Goal: Task Accomplishment & Management: Use online tool/utility

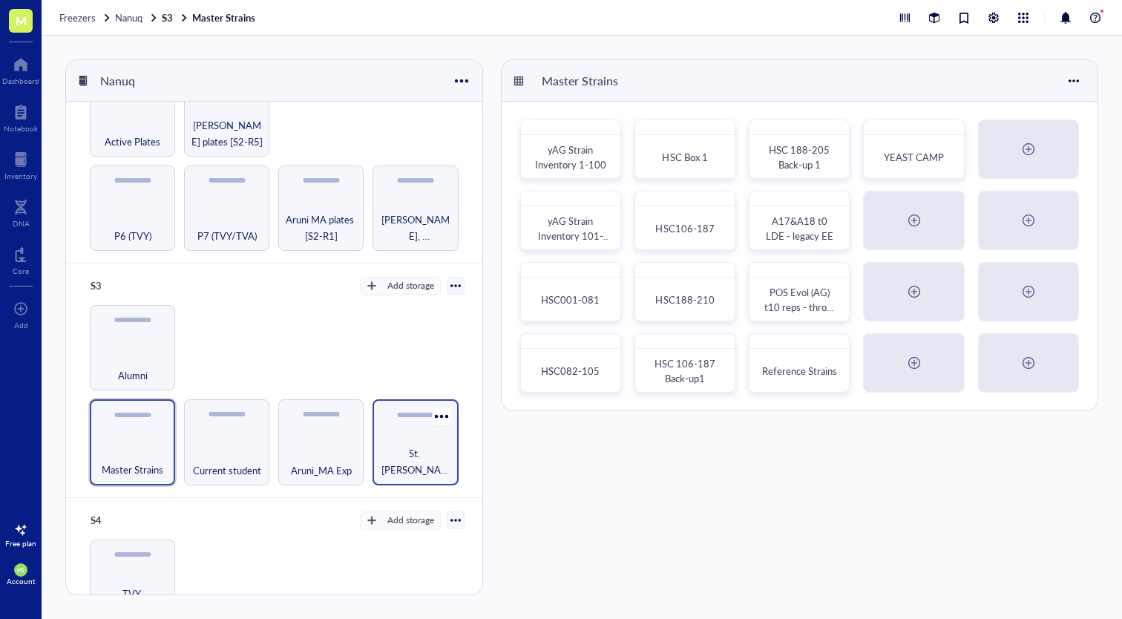
scroll to position [245, 0]
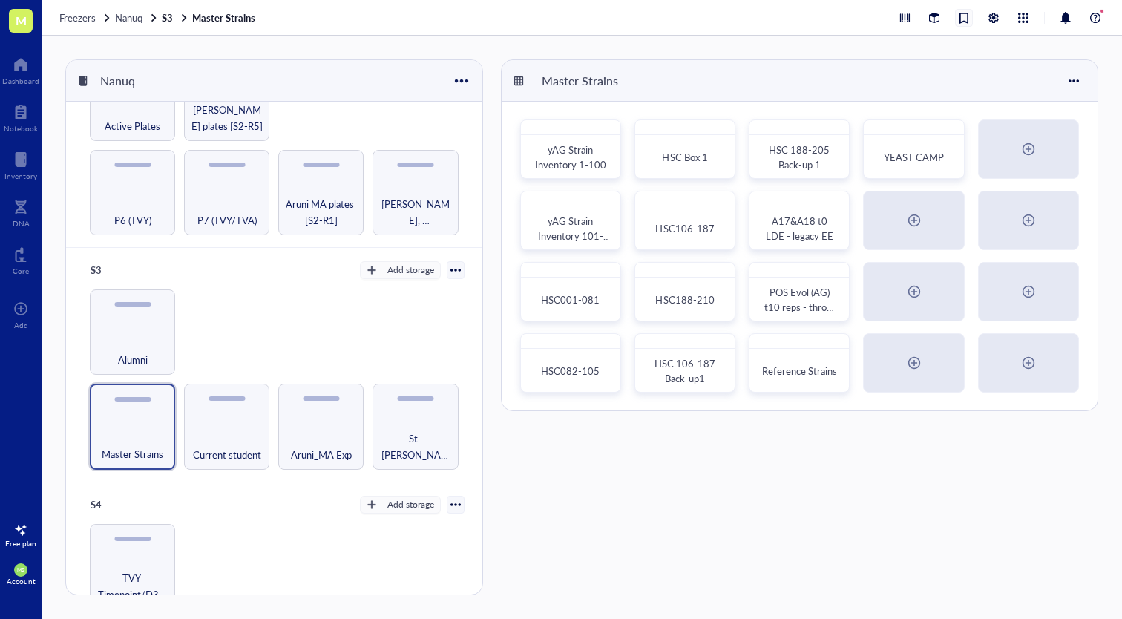
click at [959, 17] on div at bounding box center [964, 18] width 16 height 16
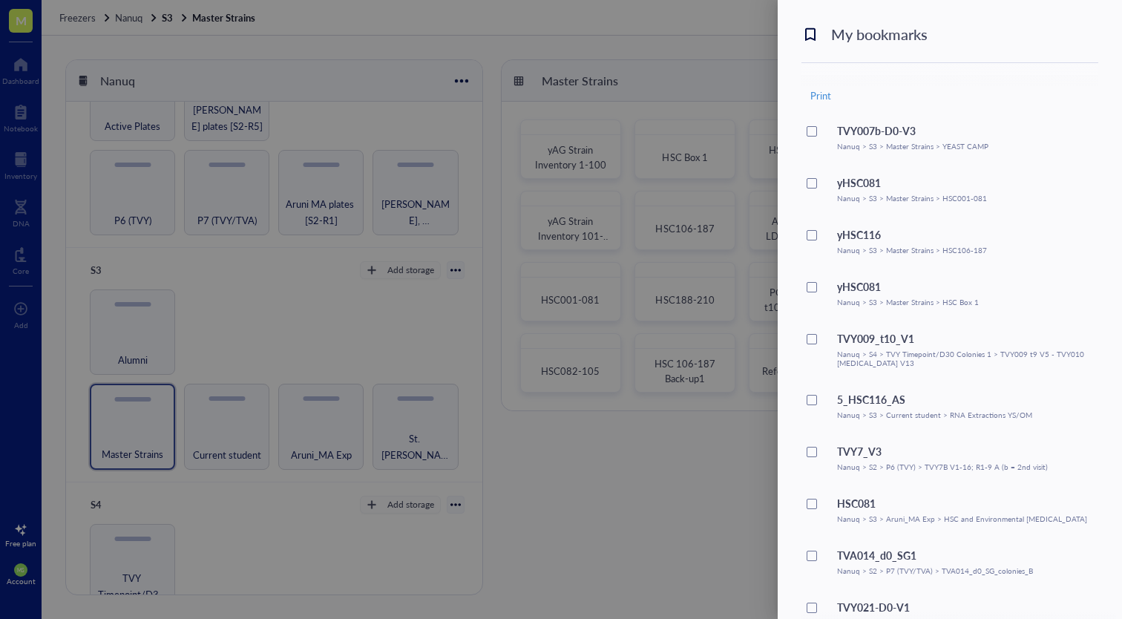
scroll to position [4, 0]
click at [968, 145] on div "Nanuq > S3 > Master Strains > YEAST CAMP" at bounding box center [912, 142] width 151 height 9
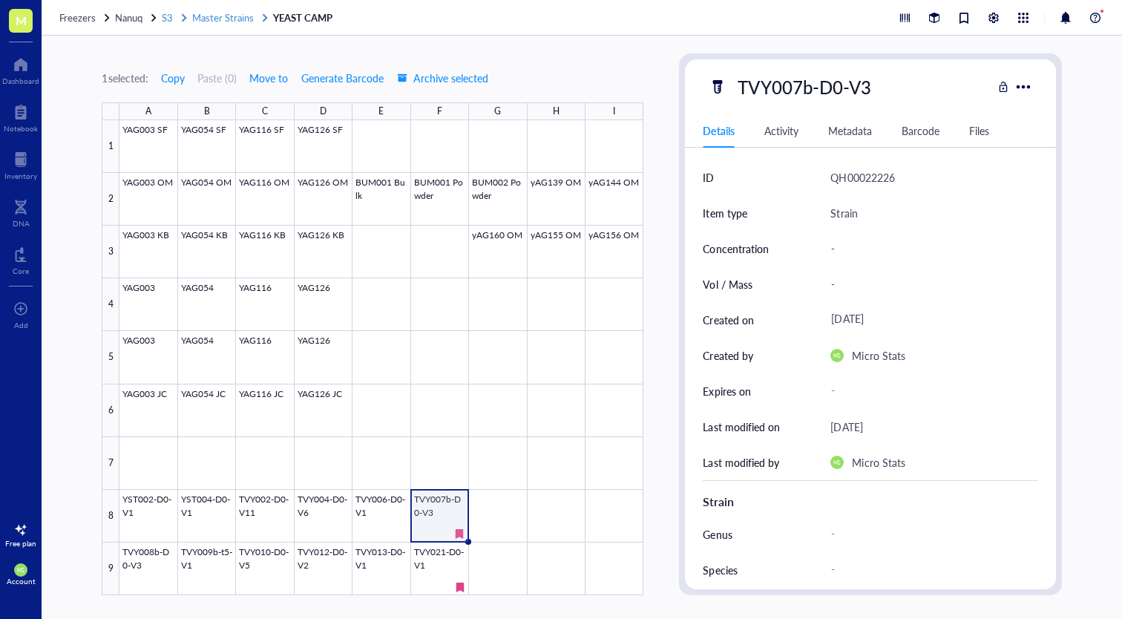
click at [163, 20] on span "S3" at bounding box center [167, 17] width 11 height 14
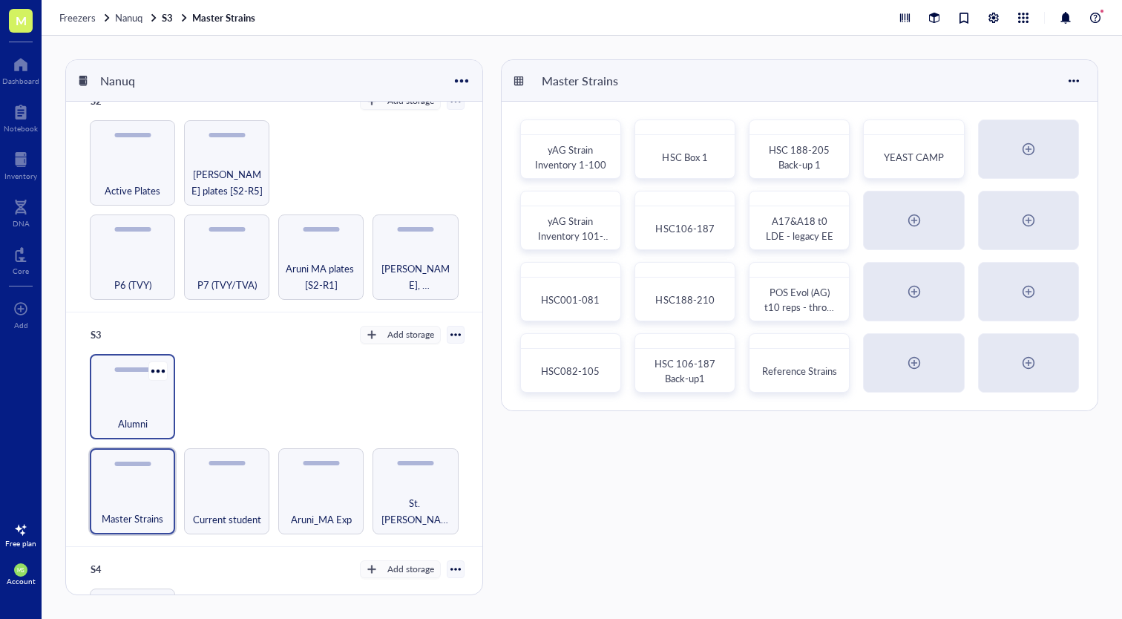
scroll to position [308, 0]
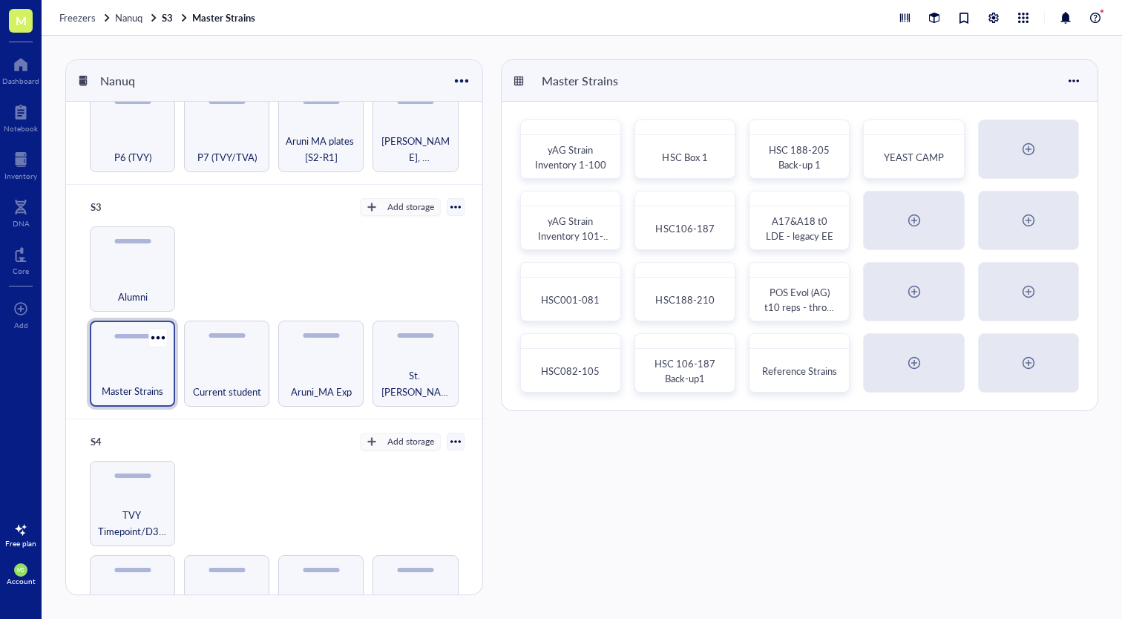
click at [142, 375] on div "Master Strains" at bounding box center [132, 383] width 71 height 33
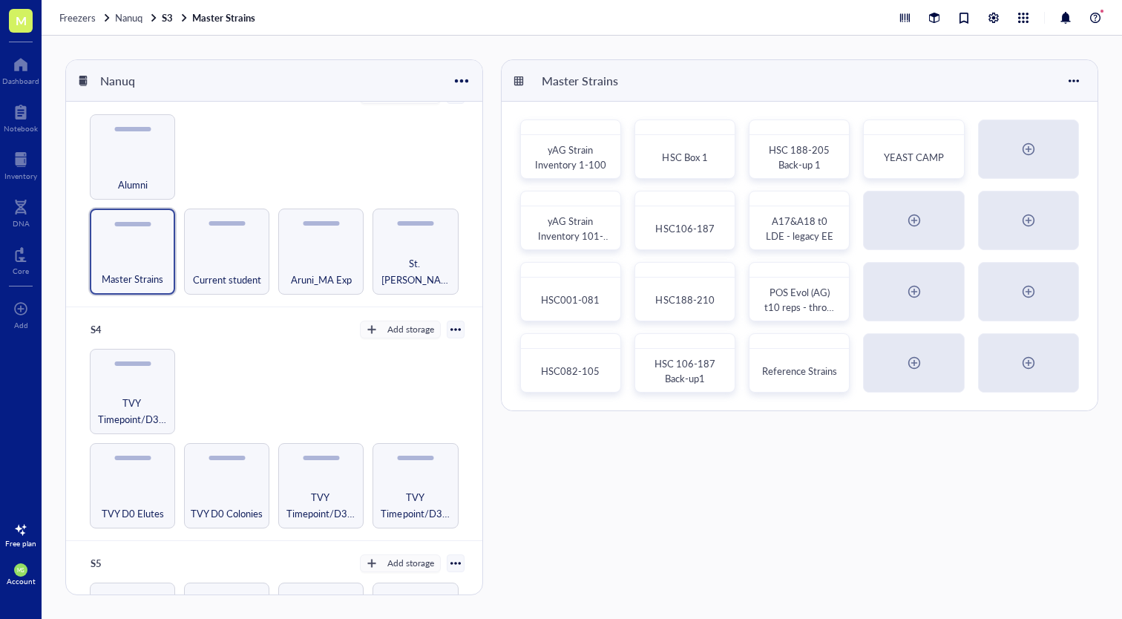
scroll to position [421, 0]
click at [962, 13] on div at bounding box center [964, 18] width 16 height 16
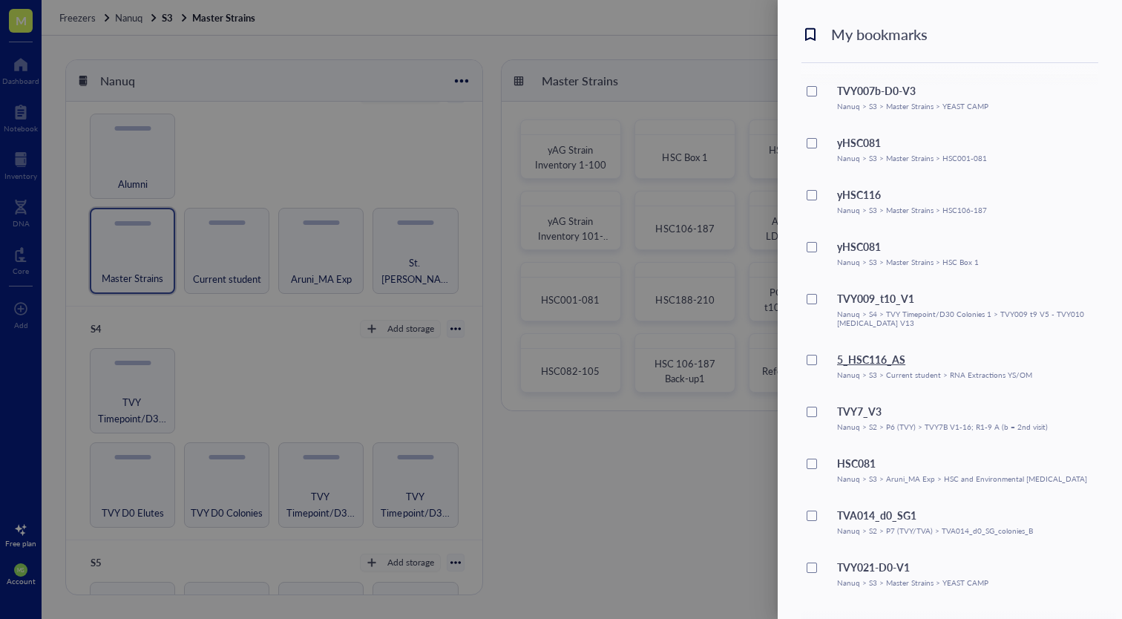
scroll to position [40, 0]
click at [945, 512] on div "TVA014_d0_SG1" at bounding box center [935, 515] width 196 height 16
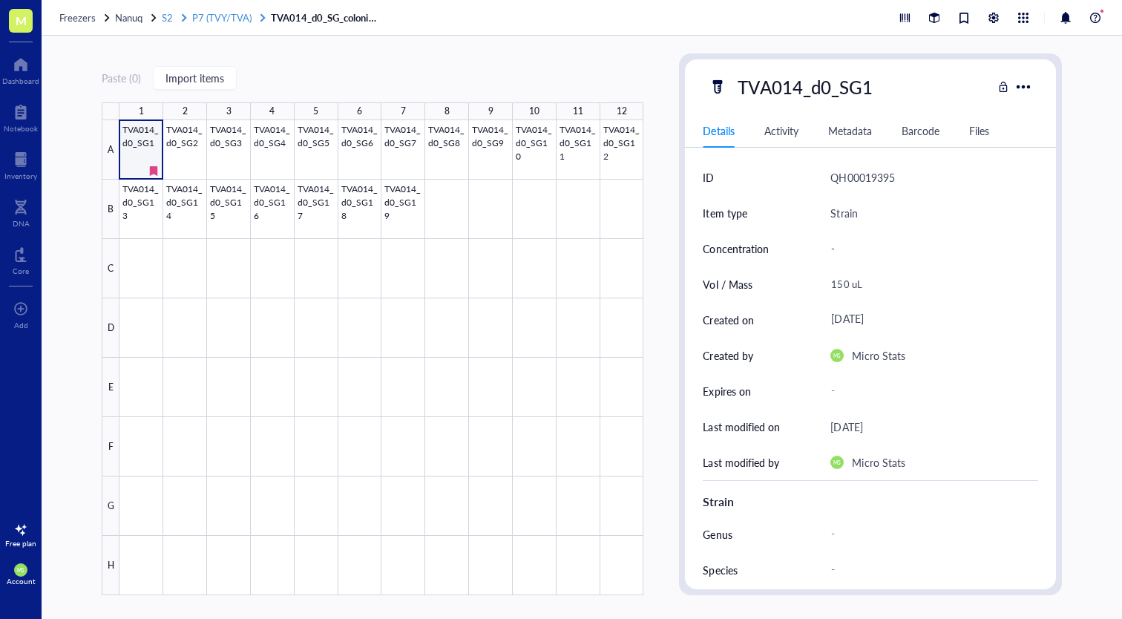
click at [225, 16] on span "P7 (TVY/TVA)" at bounding box center [221, 17] width 59 height 14
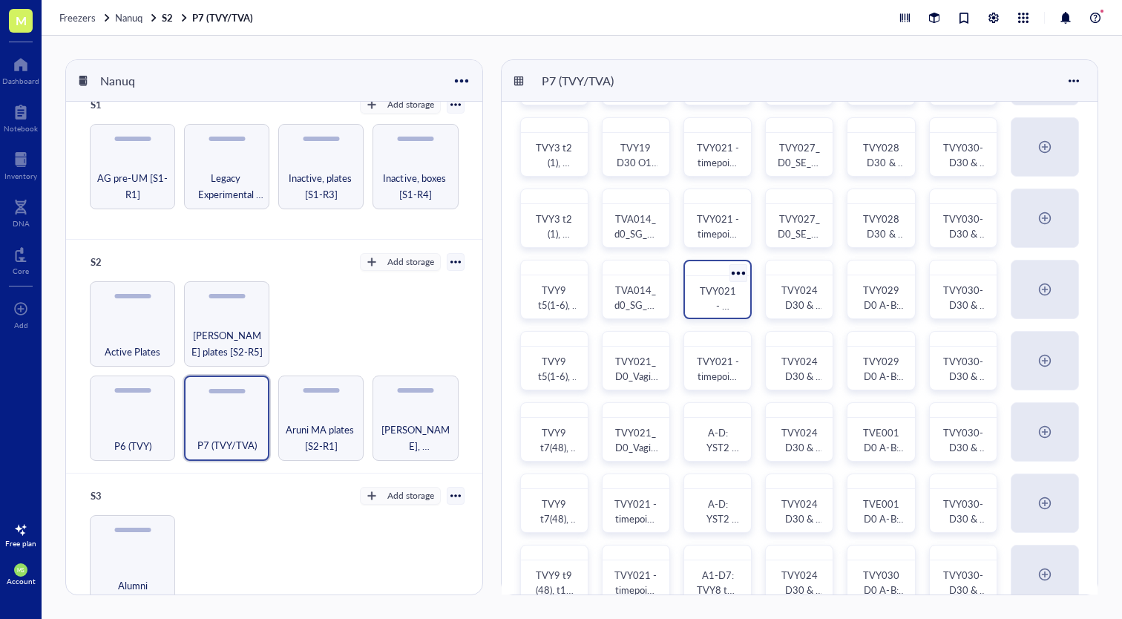
click at [709, 307] on span "TVY021 - timepoint colonies - t11 (V1-V48) & t12 (V1-V48) - repA" at bounding box center [719, 349] width 43 height 133
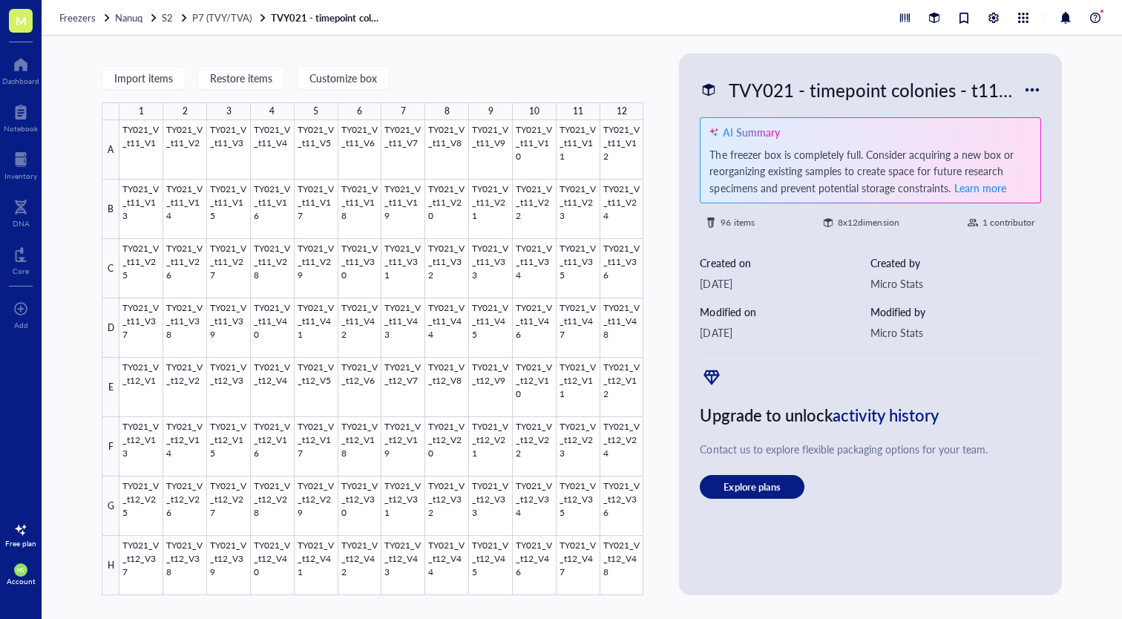
click at [203, 24] on div "Freezers Nanuq S2 P7 (TVY/TVA) TVY021 - timepoint colonies - t11 (V1-V48) & t12…" at bounding box center [582, 18] width 1081 height 36
click at [205, 21] on span "P7 (TVY/TVA)" at bounding box center [221, 17] width 59 height 14
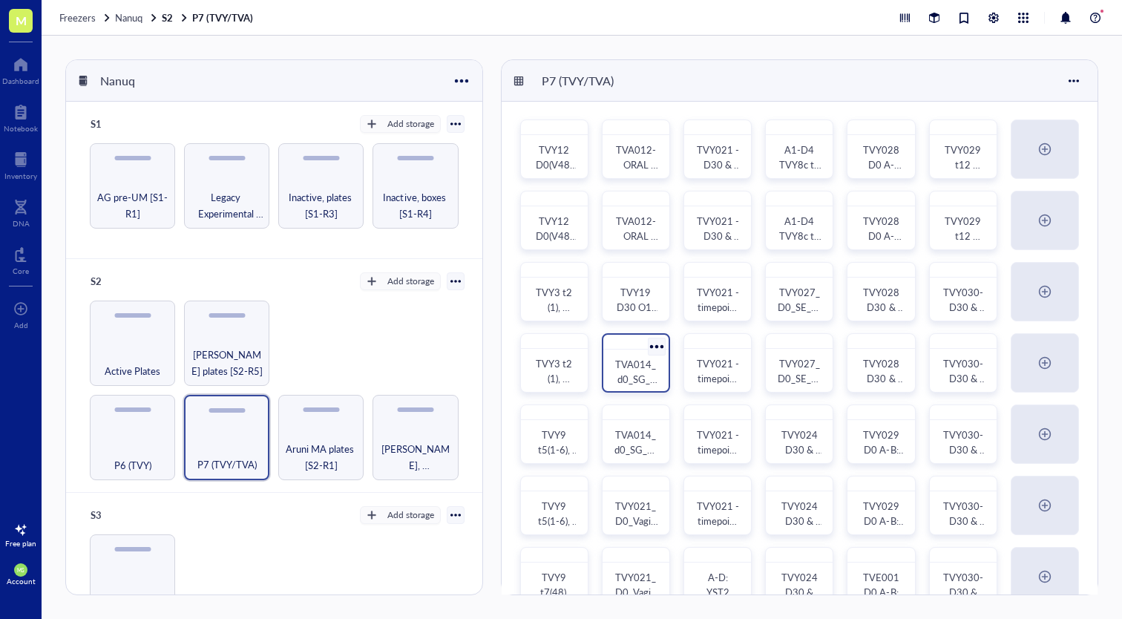
click at [633, 379] on span "TVA014_d0_SG_colonies_A" at bounding box center [636, 379] width 42 height 44
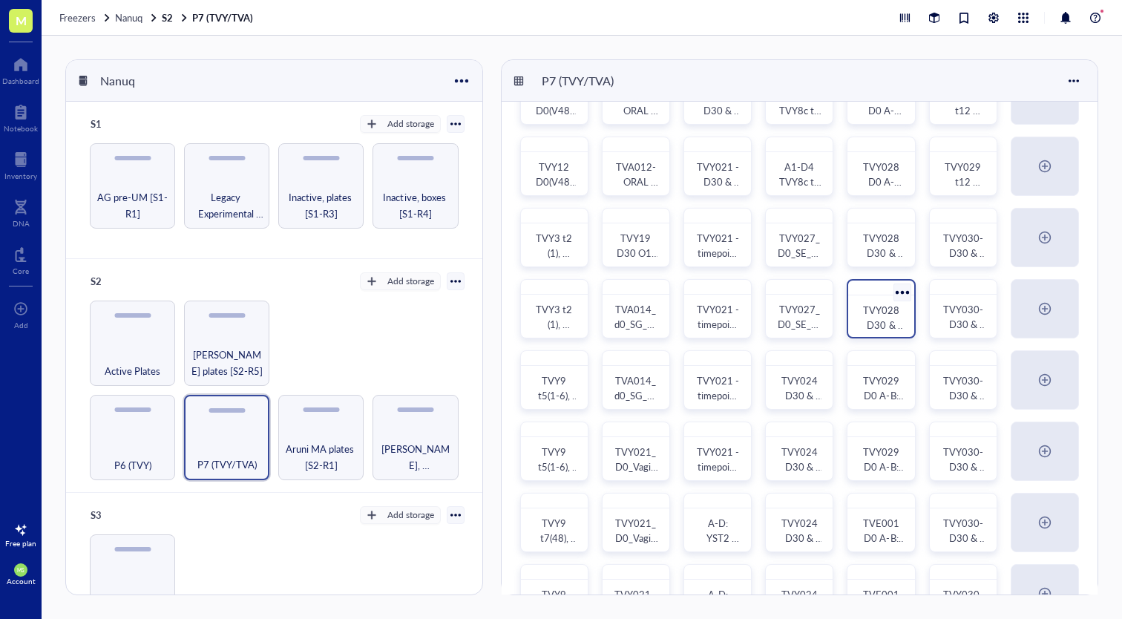
scroll to position [64, 0]
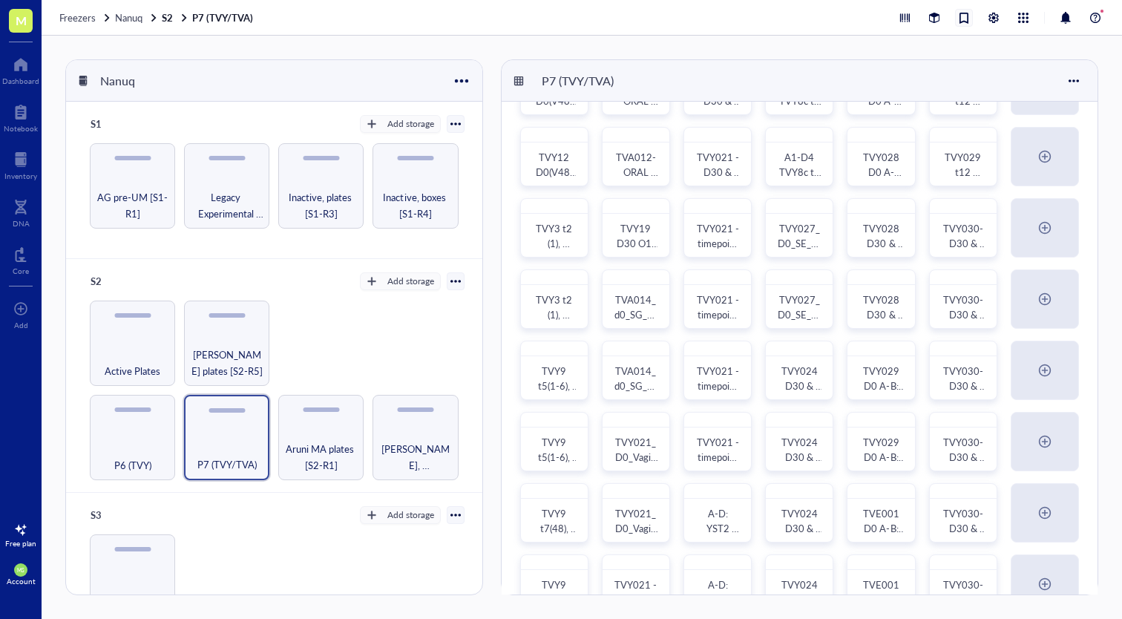
click at [964, 23] on div at bounding box center [964, 18] width 16 height 16
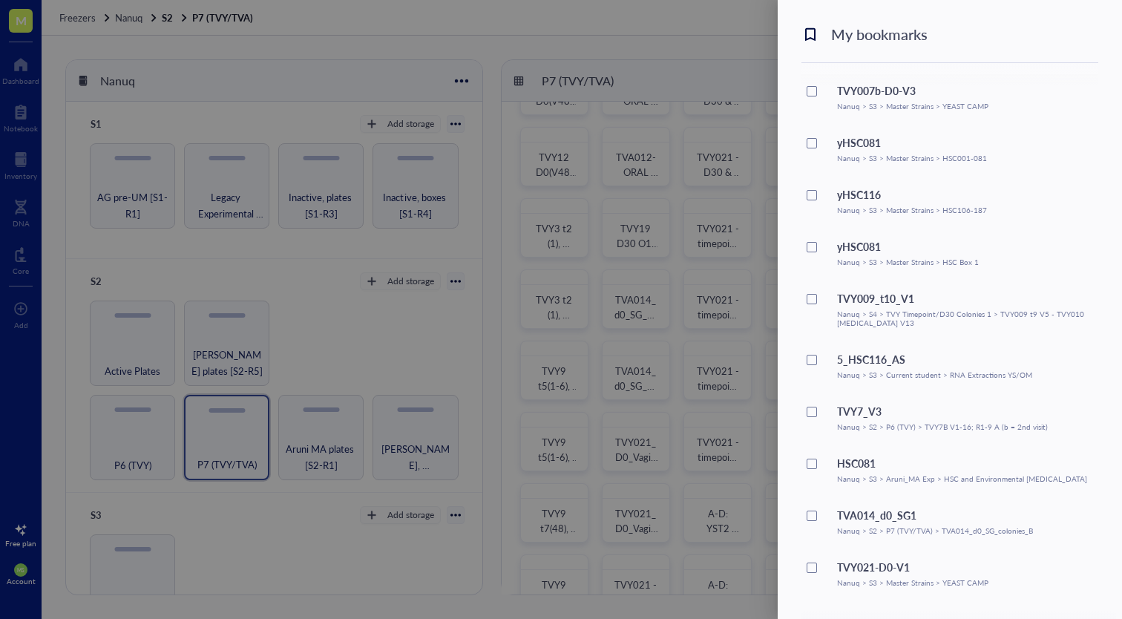
scroll to position [40, 0]
click at [445, 584] on div at bounding box center [561, 309] width 1122 height 619
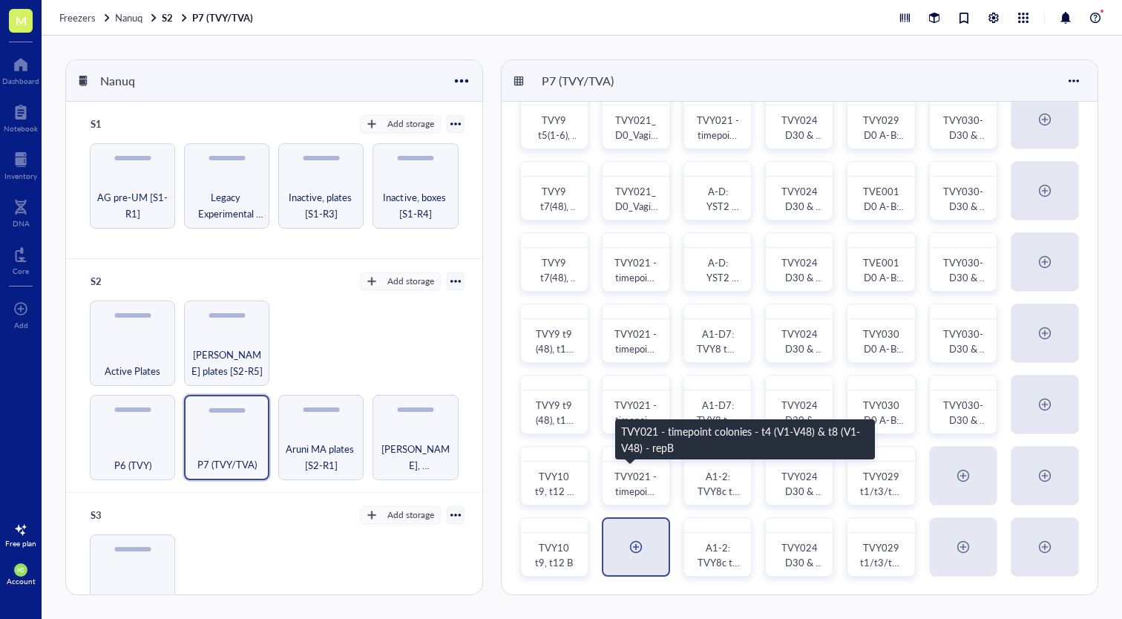
scroll to position [386, 0]
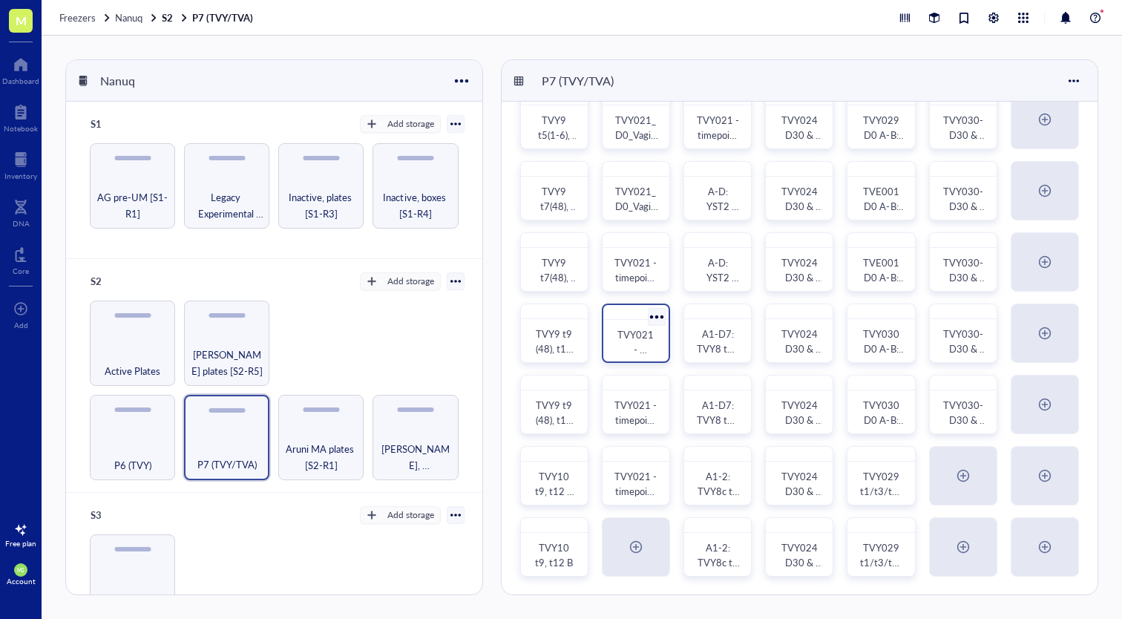
click at [638, 341] on span "TVY021 - timepoint colonies - t2 (V1-V48) & [MEDICAL_DATA] (V1-V48) - repB" at bounding box center [637, 401] width 44 height 148
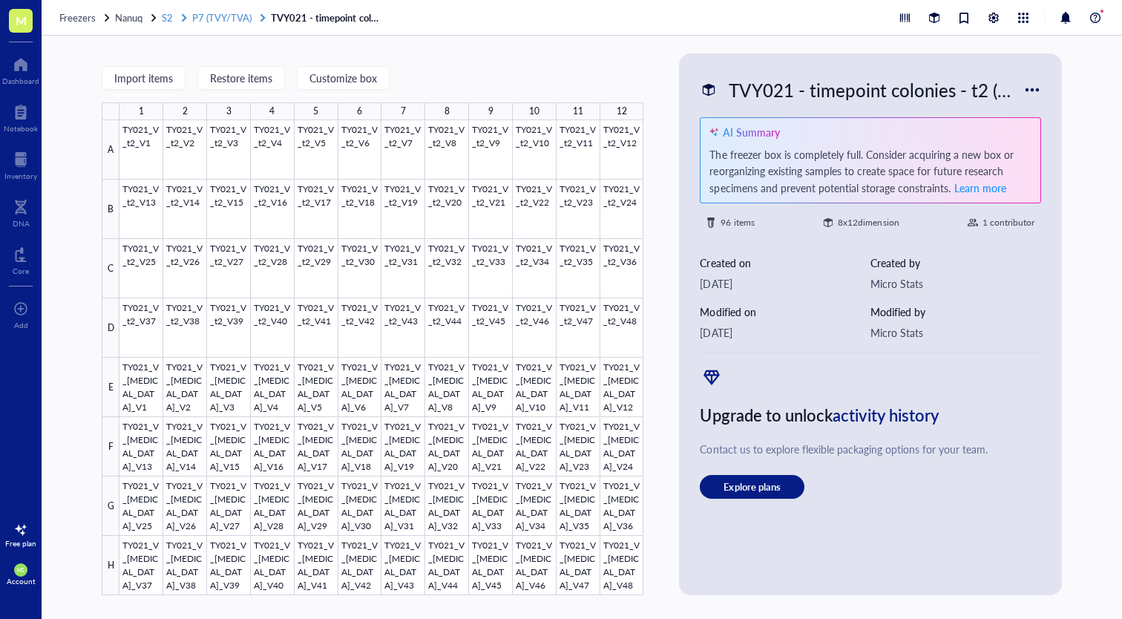
click at [234, 18] on span "P7 (TVY/TVA)" at bounding box center [221, 17] width 59 height 14
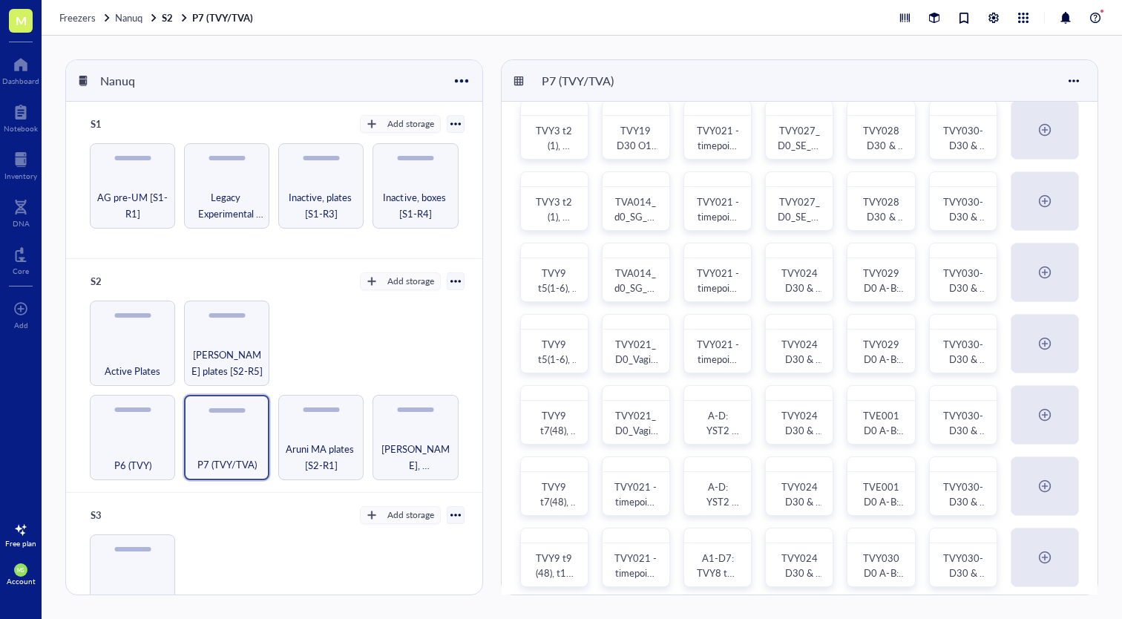
scroll to position [143, 0]
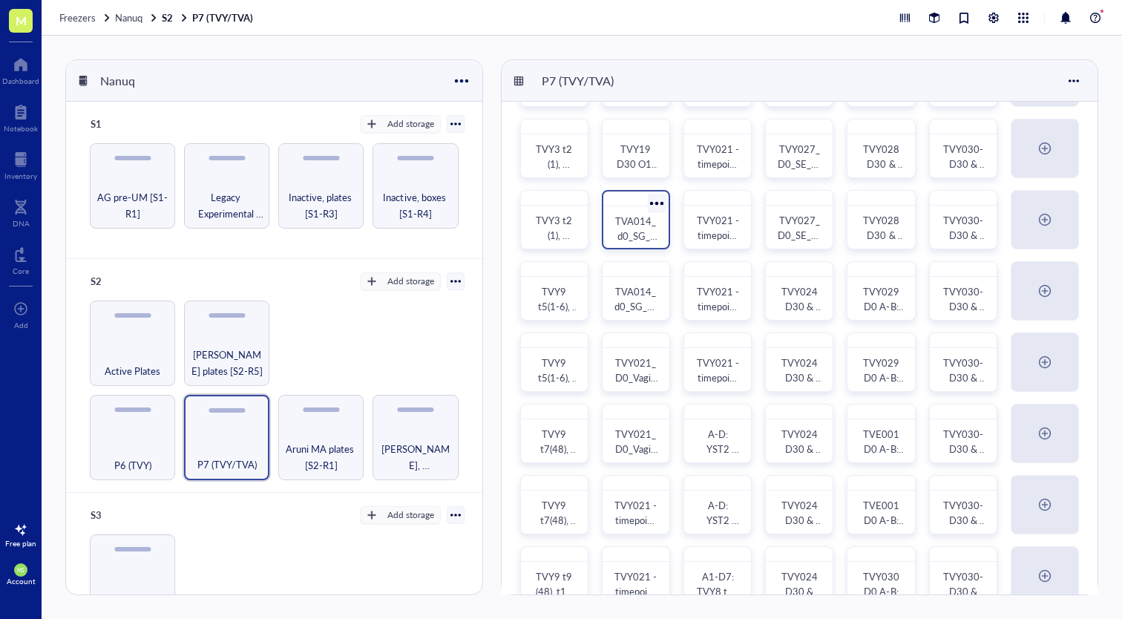
click at [630, 211] on div "TVA014_d0_SG_colonies_A" at bounding box center [636, 219] width 68 height 59
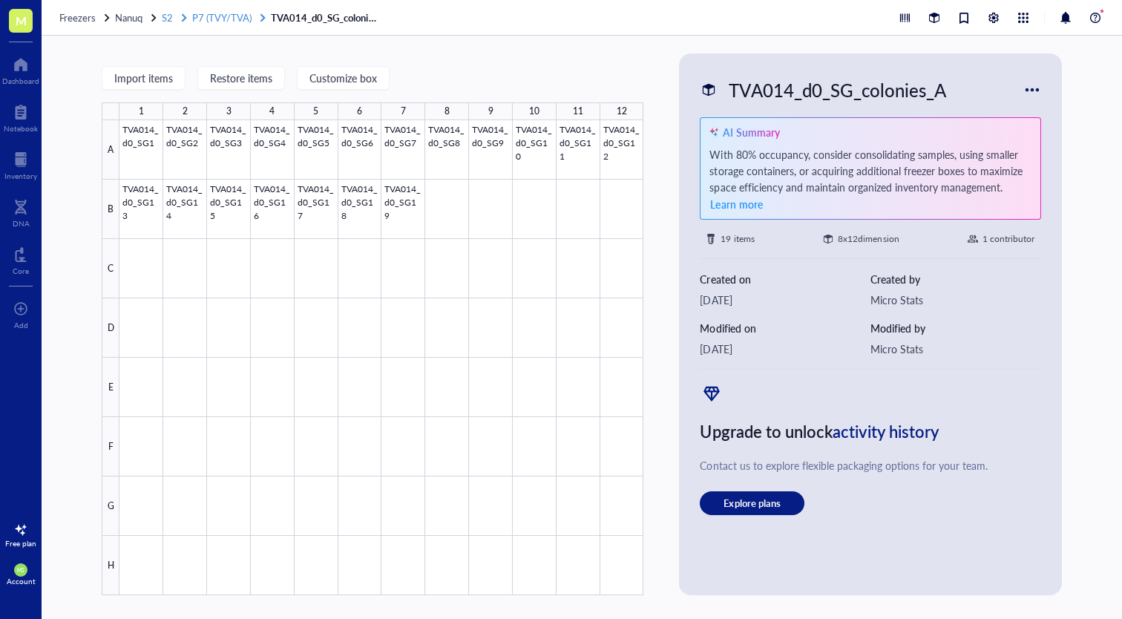
click at [215, 10] on span "P7 (TVY/TVA)" at bounding box center [221, 17] width 59 height 14
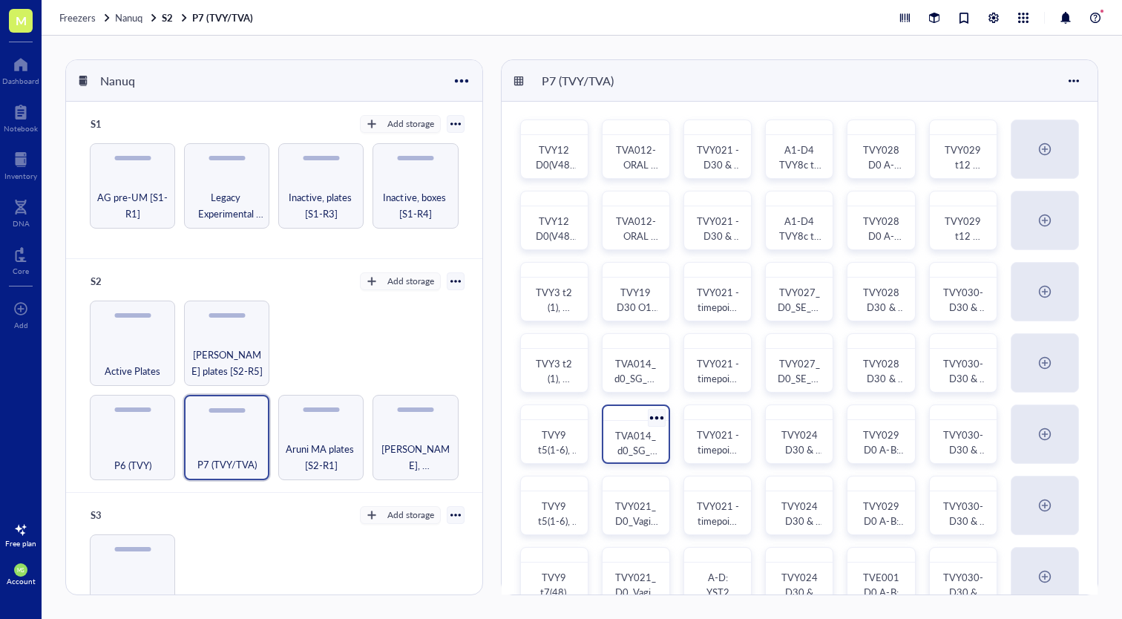
click at [634, 419] on div at bounding box center [635, 413] width 65 height 15
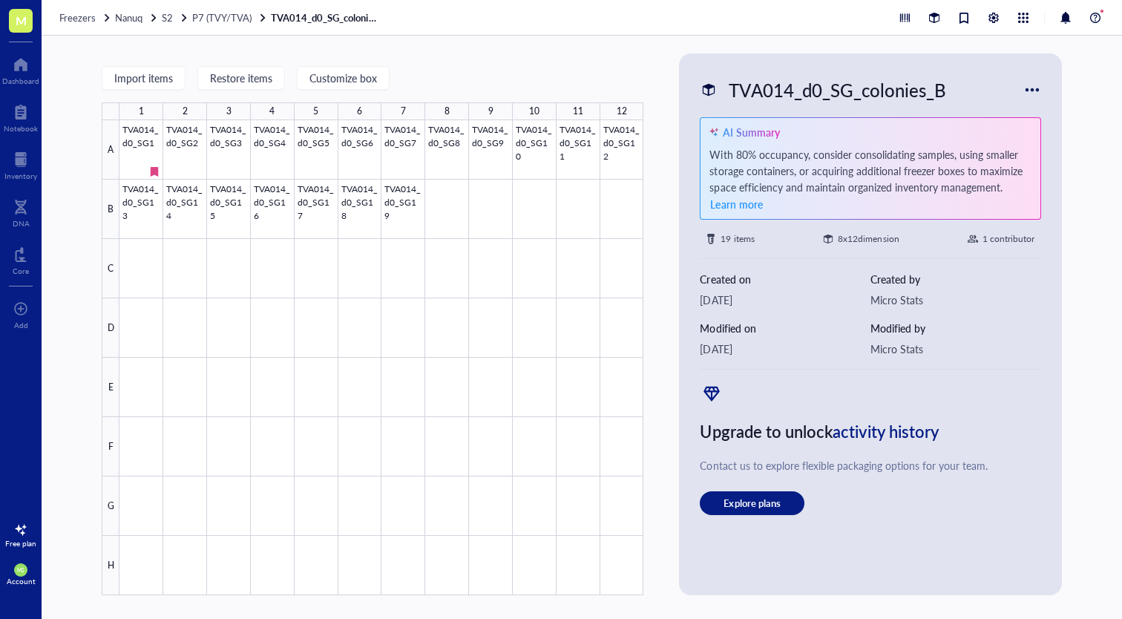
click at [229, 8] on div "Freezers Nanuq S2 P7 (TVY/TVA) TVA014_d0_SG_colonies_B" at bounding box center [582, 18] width 1081 height 36
click at [227, 14] on span "P7 (TVY/TVA)" at bounding box center [221, 17] width 59 height 14
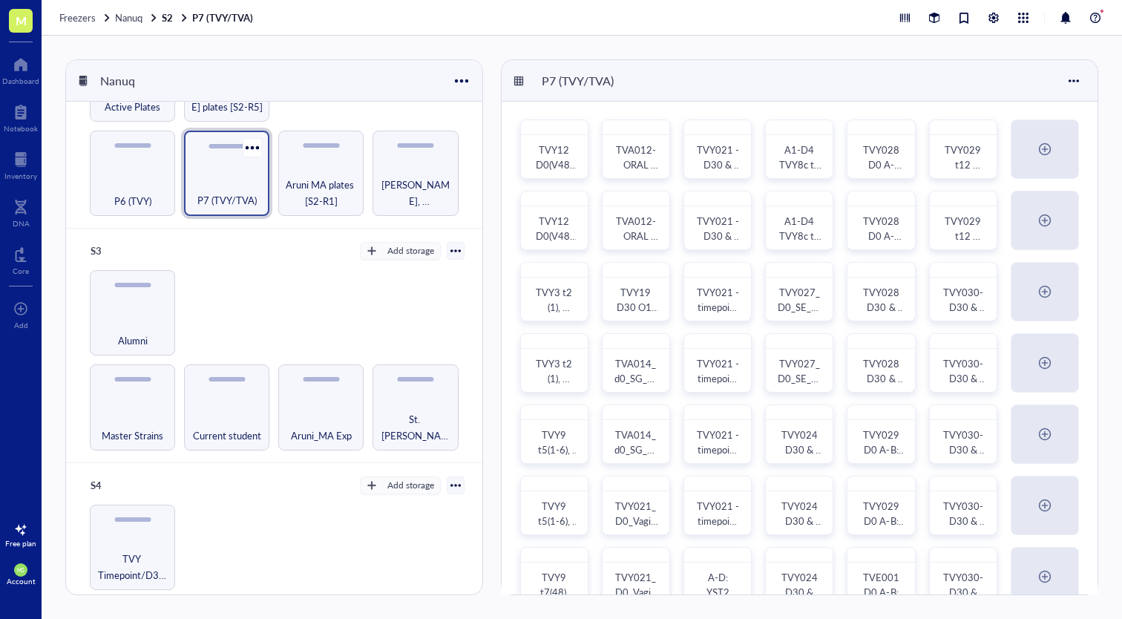
scroll to position [265, 0]
click at [248, 416] on div "Current student" at bounding box center [226, 426] width 71 height 33
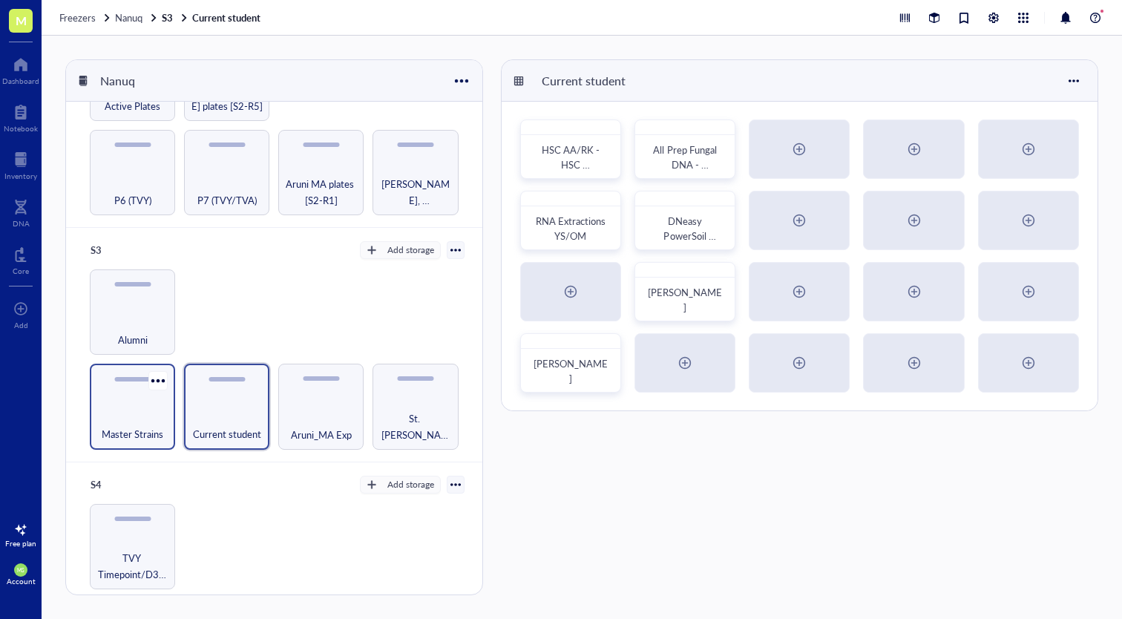
click at [152, 426] on span "Master Strains" at bounding box center [133, 434] width 62 height 16
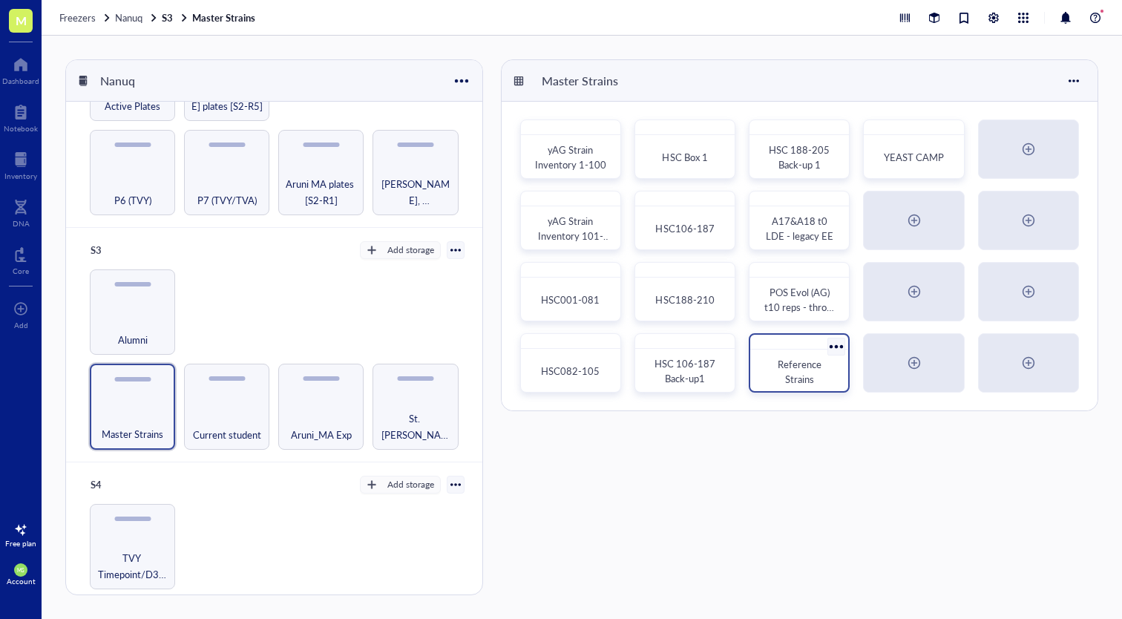
click at [819, 349] on div at bounding box center [799, 342] width 98 height 15
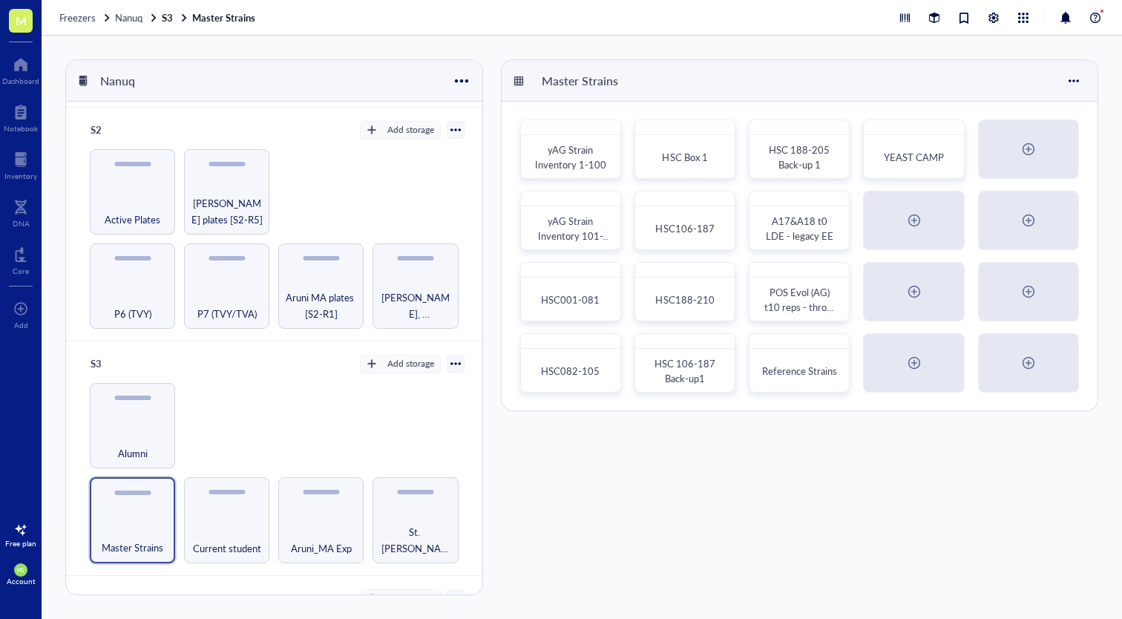
scroll to position [153, 0]
click at [833, 348] on div at bounding box center [837, 346] width 22 height 22
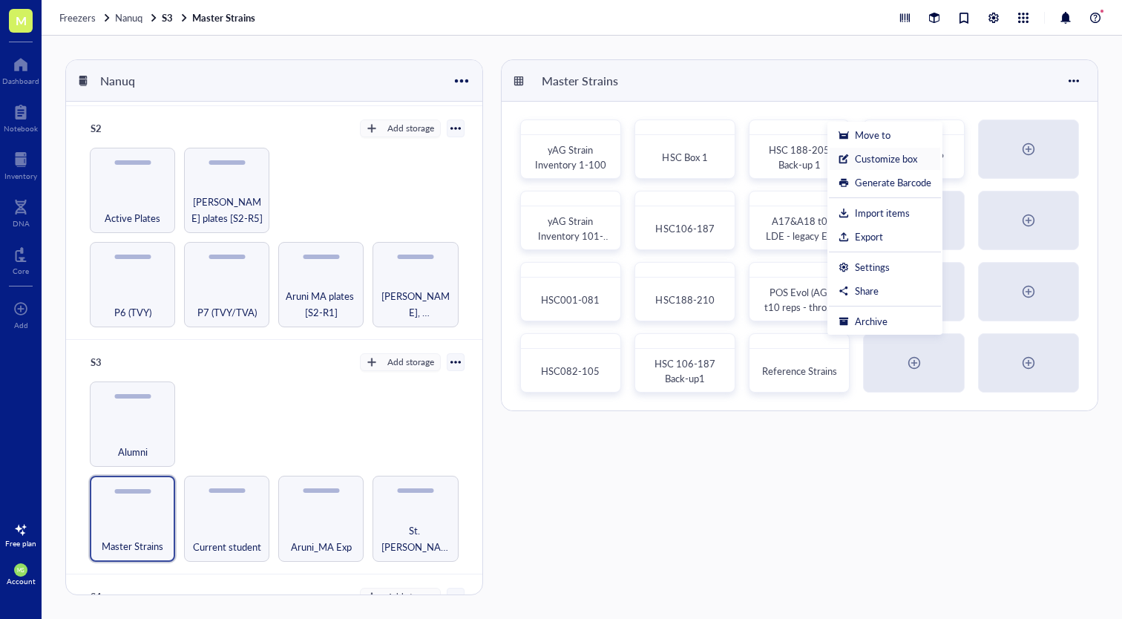
click at [906, 160] on div "Customize box" at bounding box center [886, 158] width 62 height 13
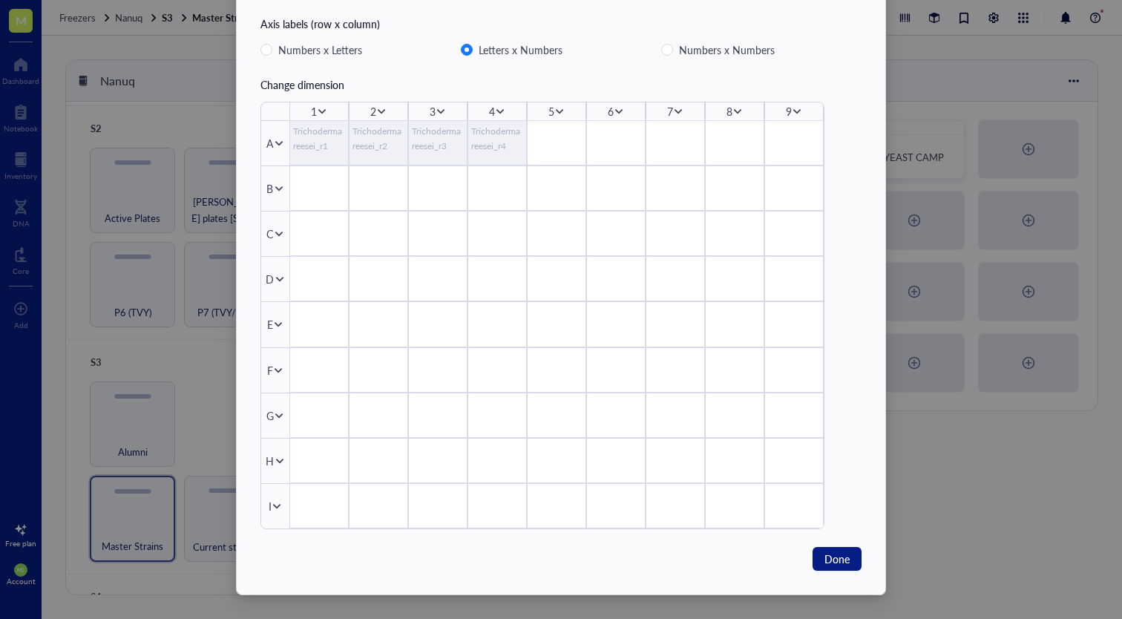
scroll to position [71, 0]
click at [353, 151] on div "Trichoderma reesei_r2" at bounding box center [379, 139] width 52 height 30
click at [828, 567] on button "Done" at bounding box center [837, 559] width 49 height 24
